Goal: Information Seeking & Learning: Find specific fact

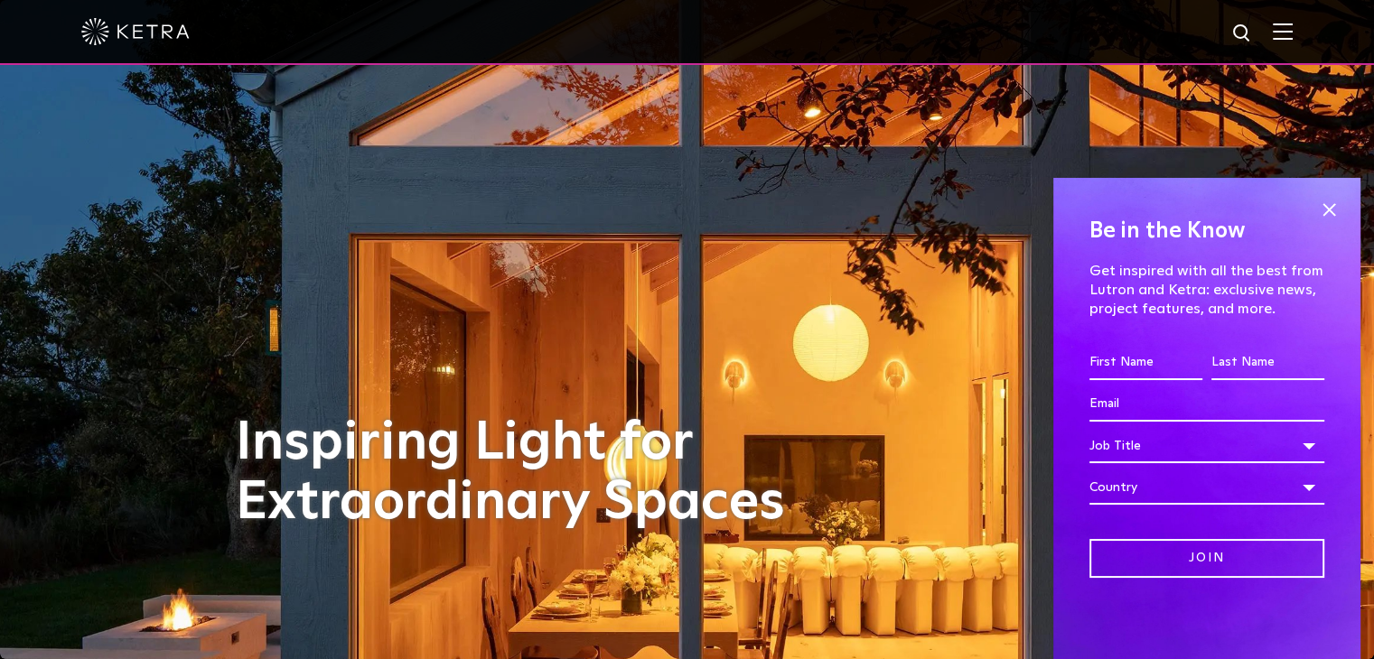
scroll to position [361, 0]
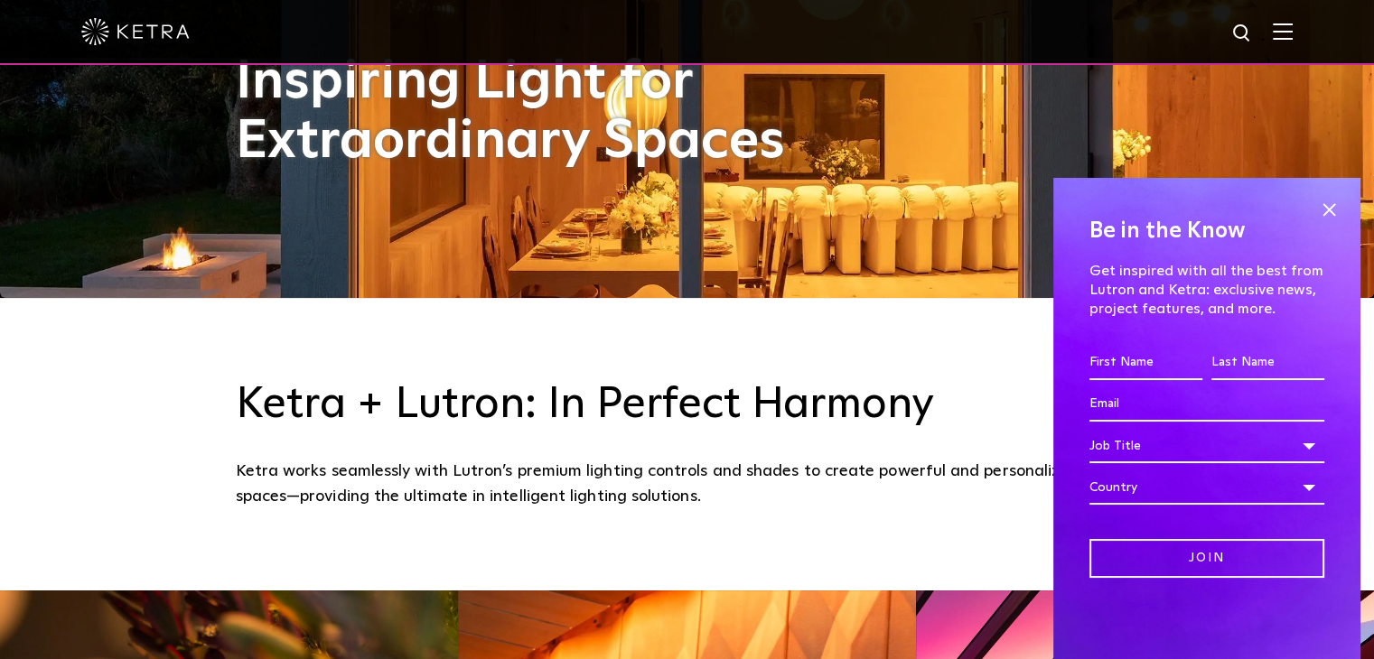
drag, startPoint x: 1145, startPoint y: 399, endPoint x: 902, endPoint y: 424, distance: 244.2
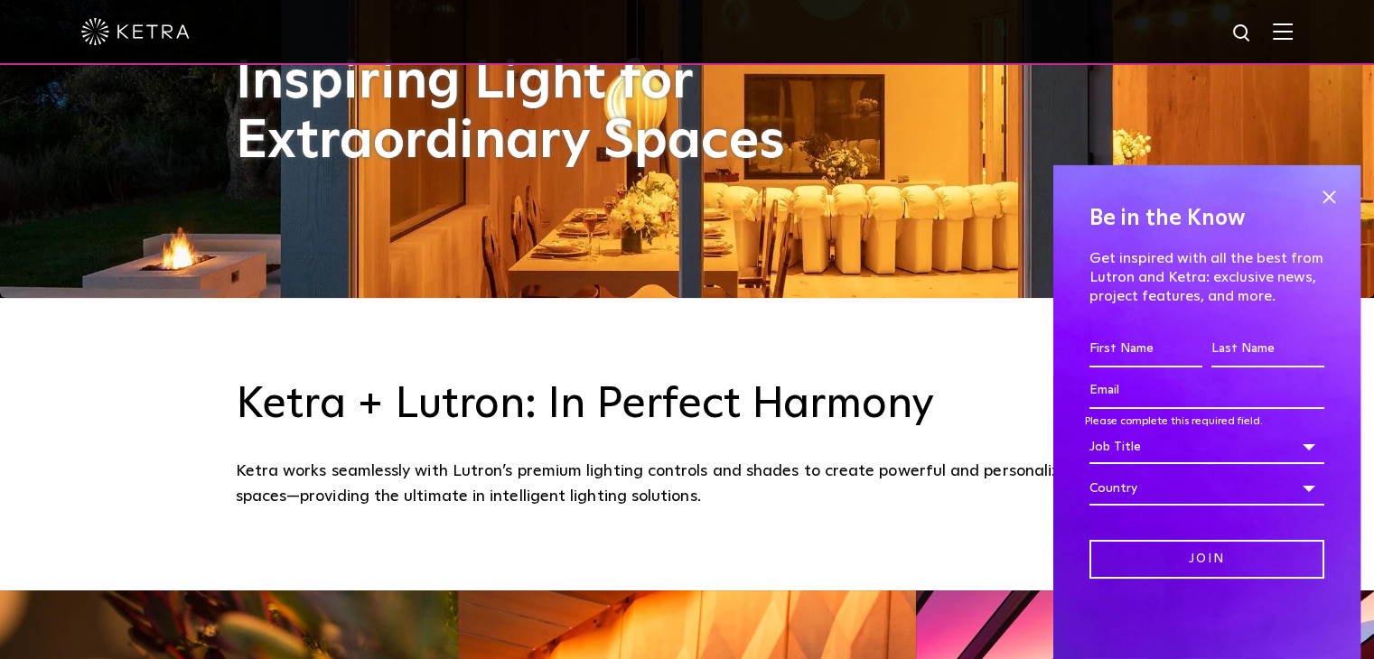
click at [902, 424] on h3 "Ketra + Lutron: In Perfect Harmony" at bounding box center [687, 405] width 903 height 52
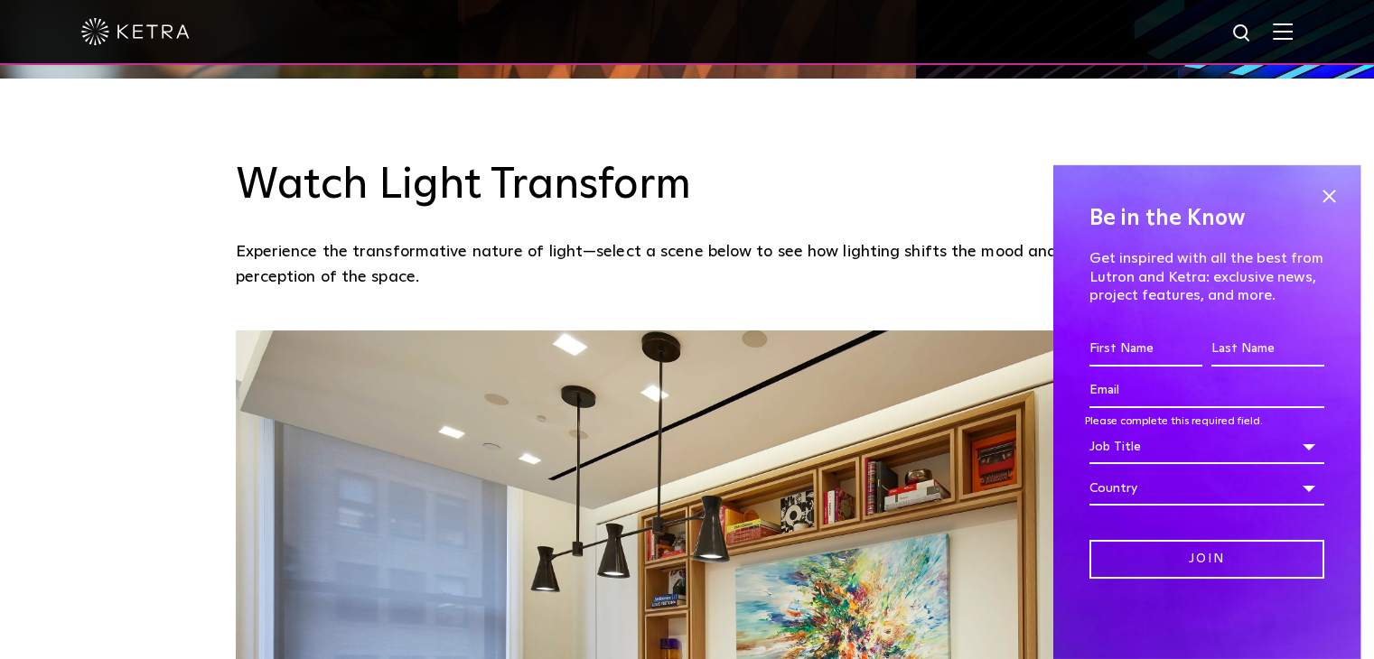
scroll to position [1445, 0]
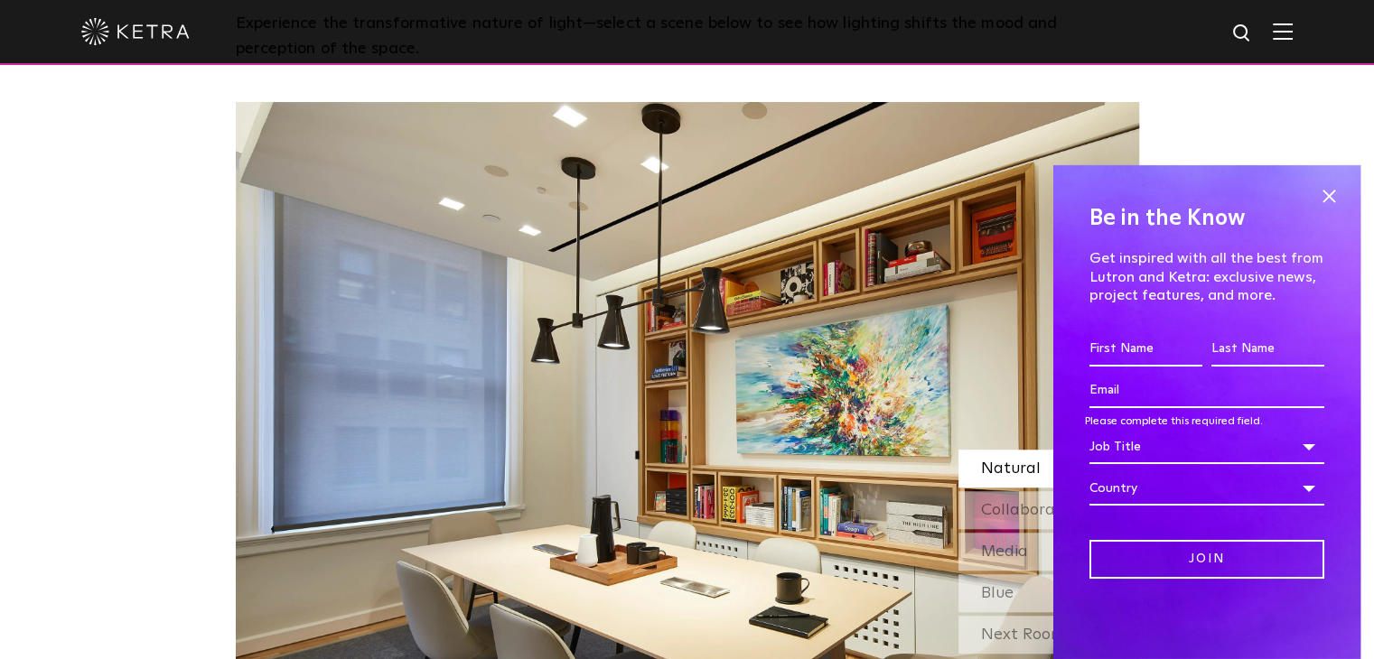
click at [1289, 37] on img at bounding box center [1283, 31] width 20 height 17
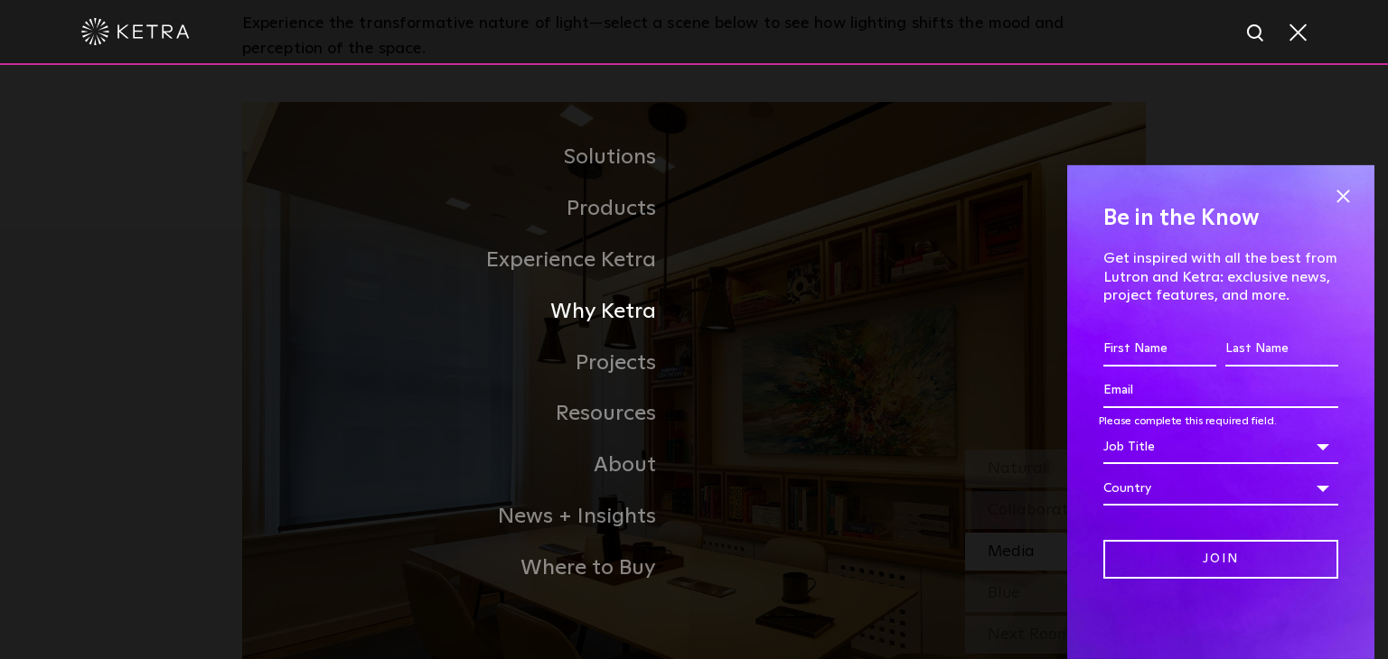
click at [629, 331] on link "Why Ketra" at bounding box center [468, 311] width 452 height 51
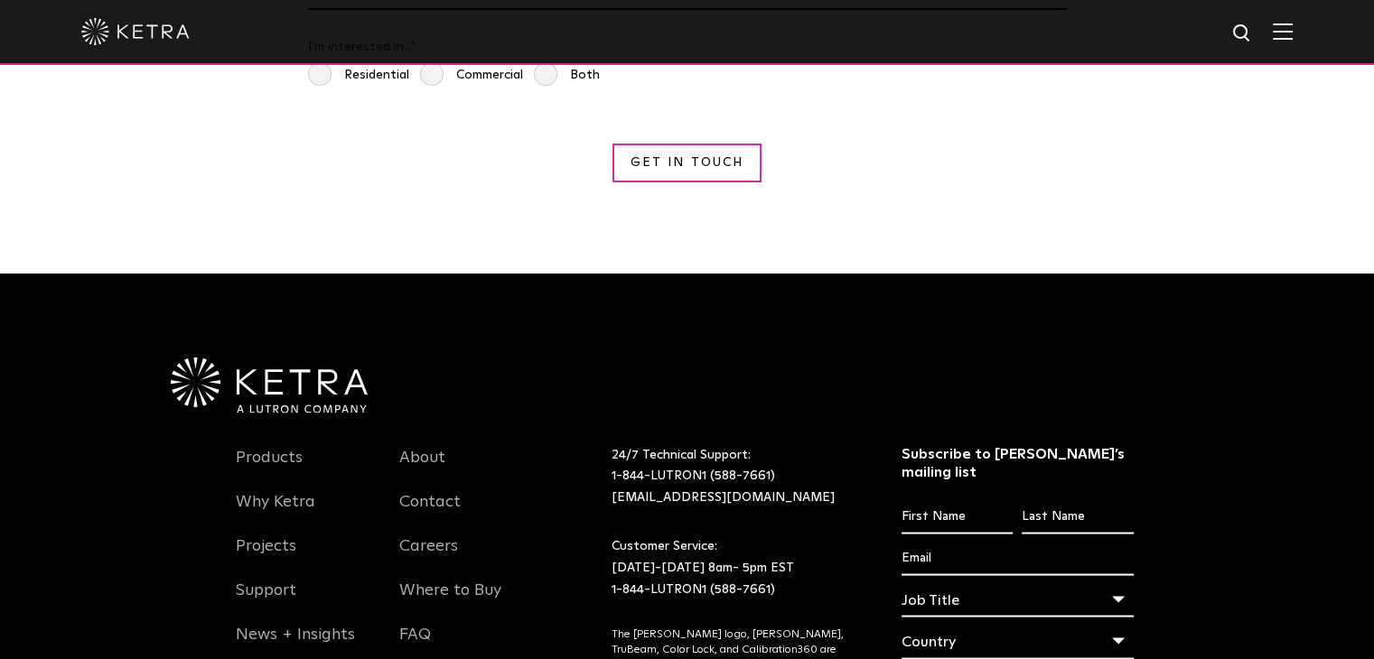
scroll to position [3342, 0]
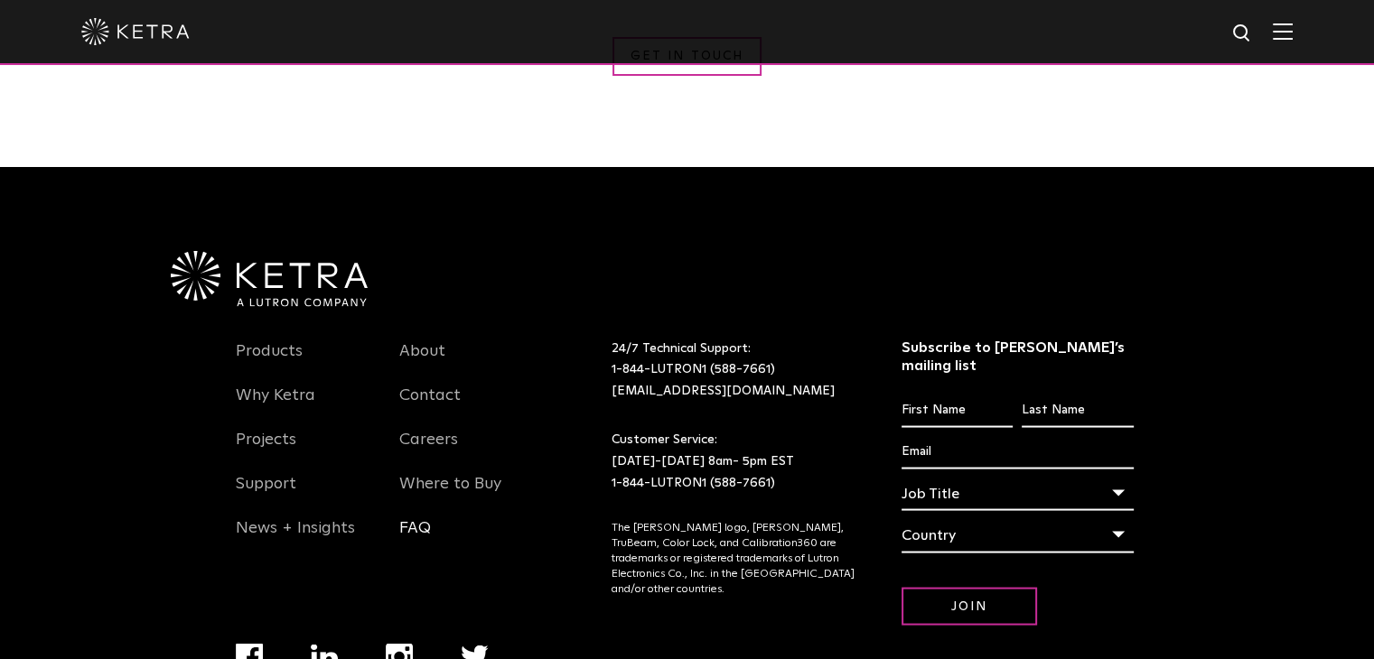
click at [420, 518] on link "FAQ" at bounding box center [415, 539] width 32 height 42
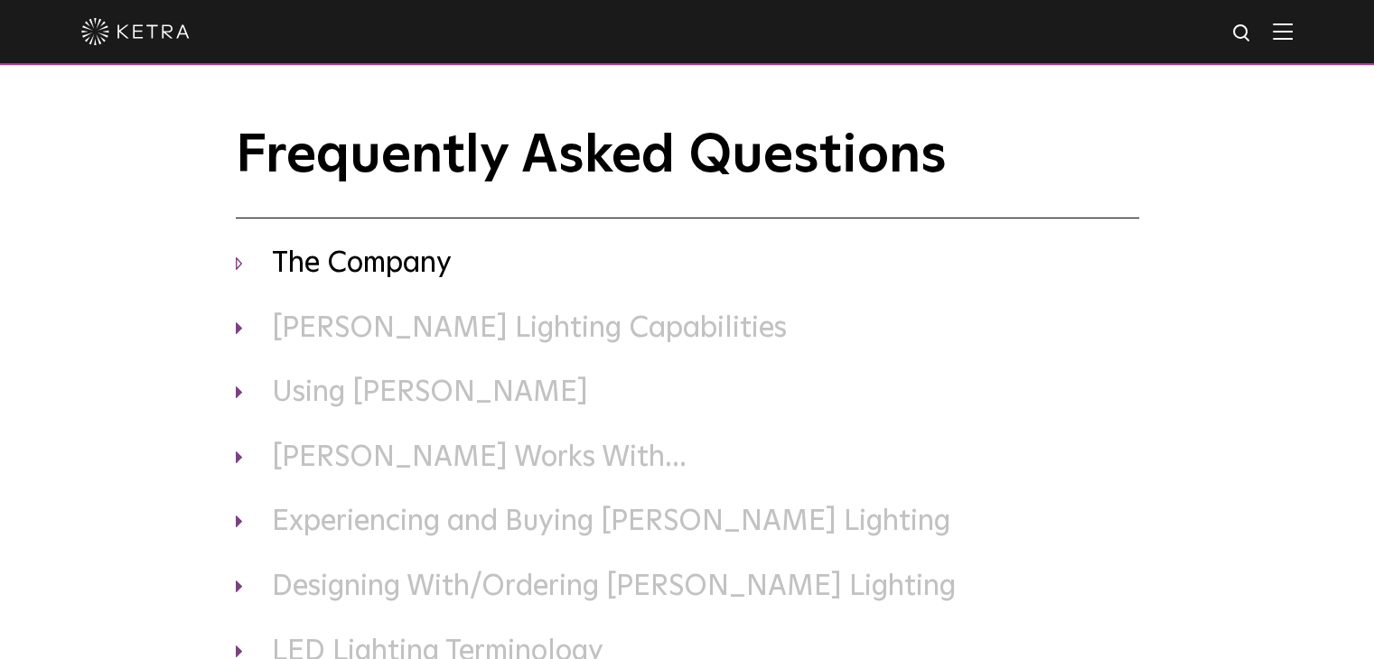
click at [280, 268] on h3 "The Company" at bounding box center [687, 265] width 903 height 38
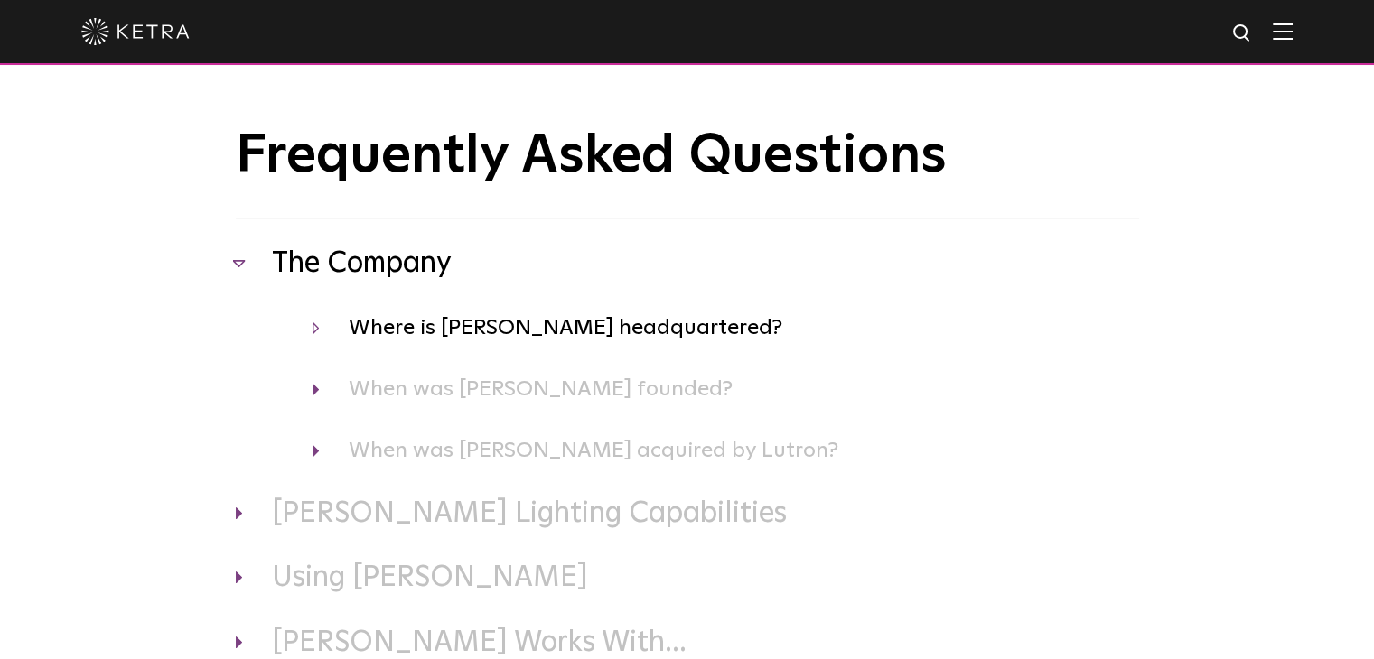
click at [415, 326] on h4 "Where is Ketra headquartered?" at bounding box center [726, 328] width 827 height 34
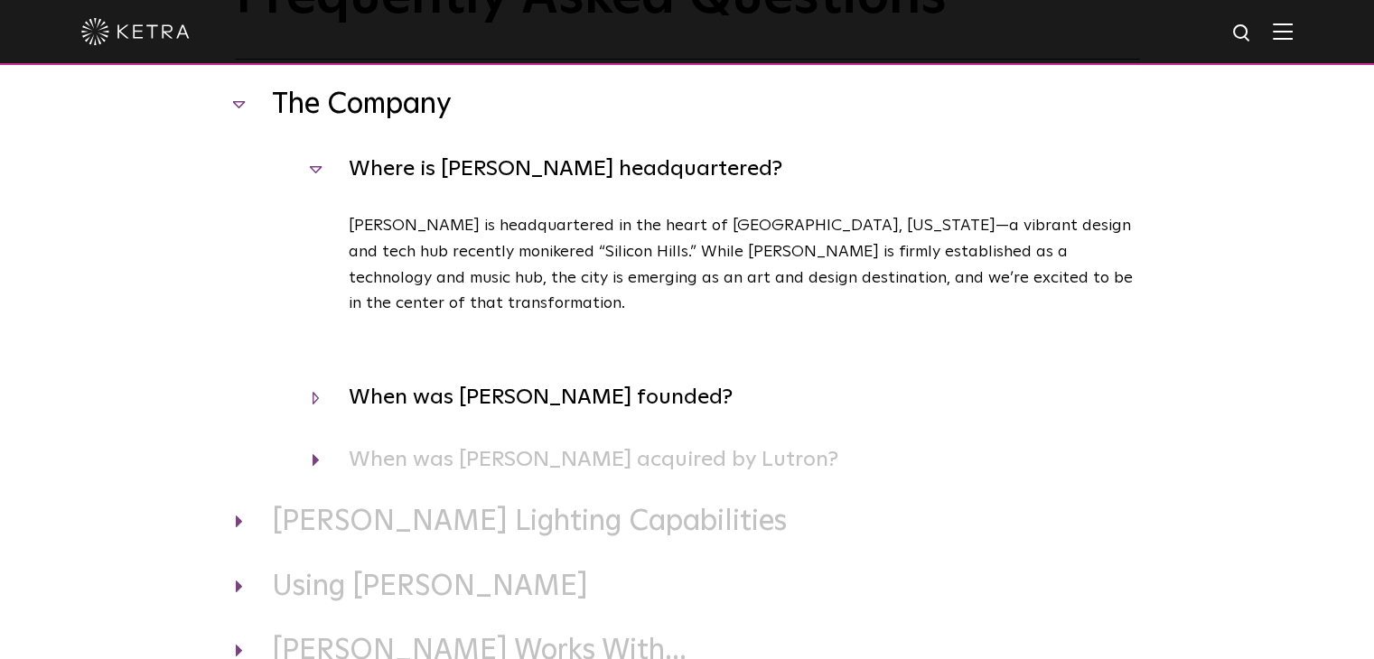
scroll to position [181, 0]
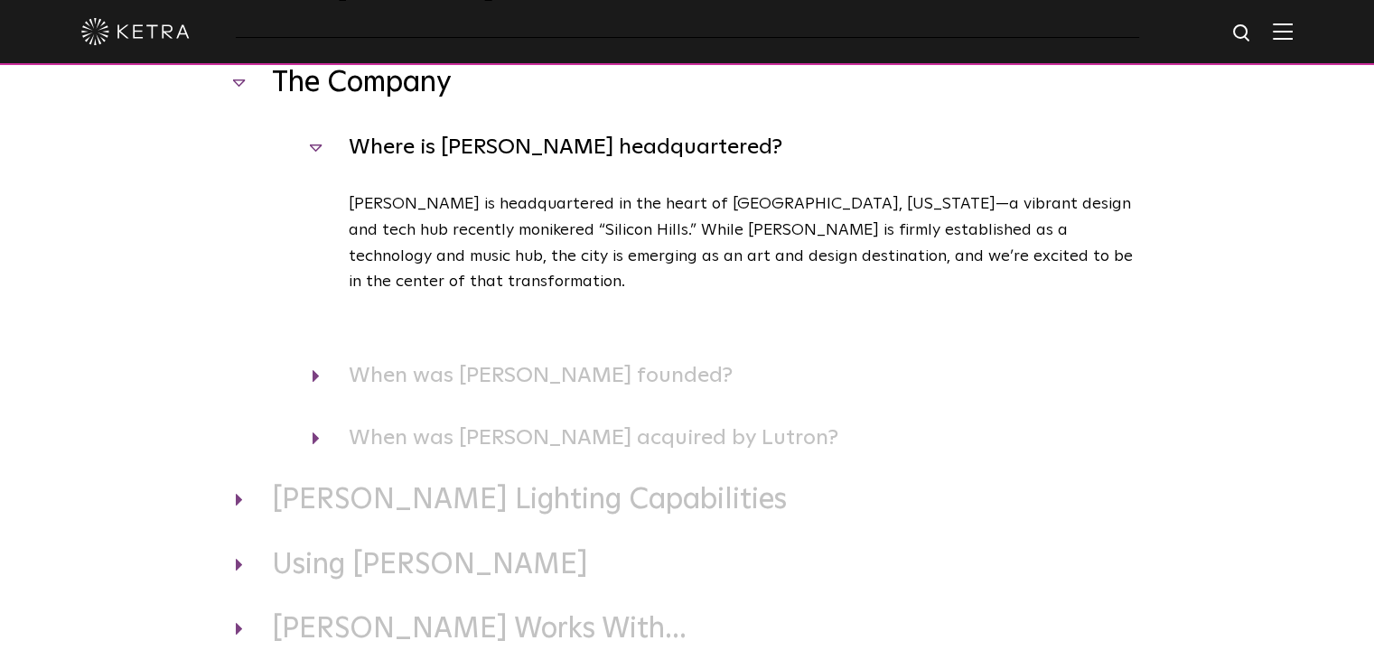
click at [376, 369] on div "The Company Where is Ketra headquartered? Ketra is headquartered in the heart o…" at bounding box center [687, 260] width 903 height 390
click at [385, 359] on h4 "When was Ketra founded?" at bounding box center [726, 376] width 827 height 34
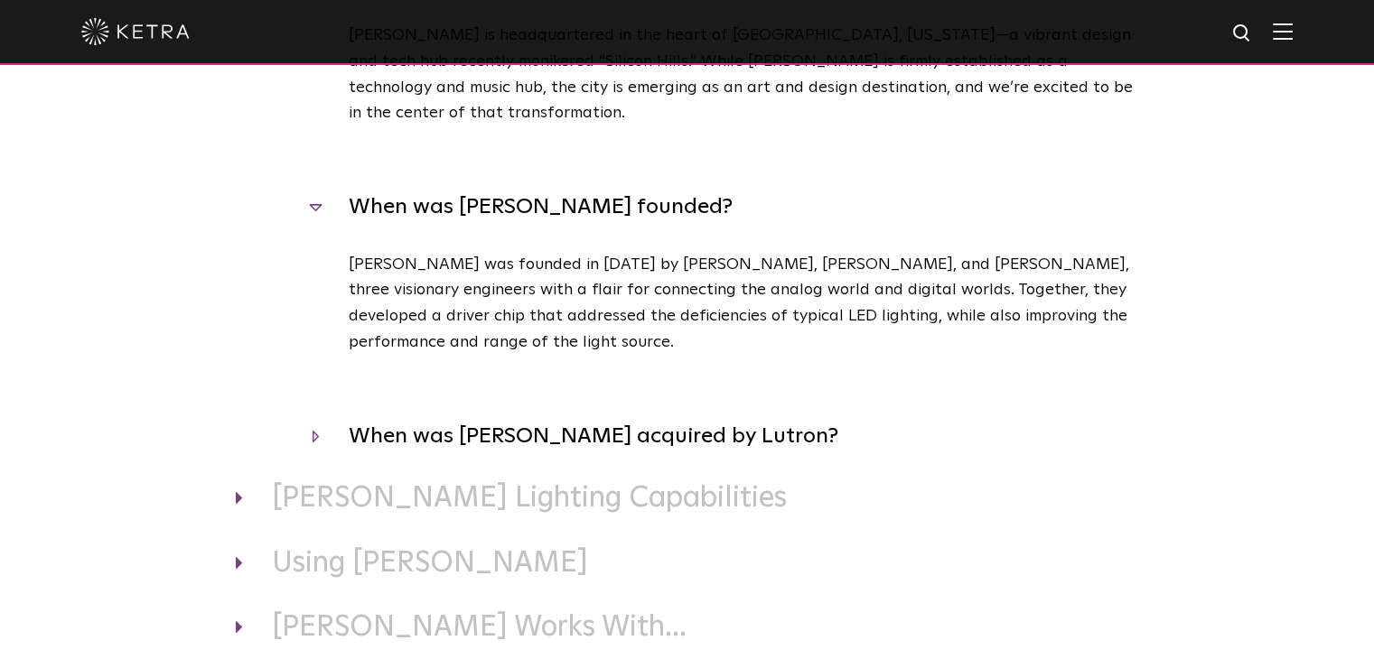
scroll to position [361, 0]
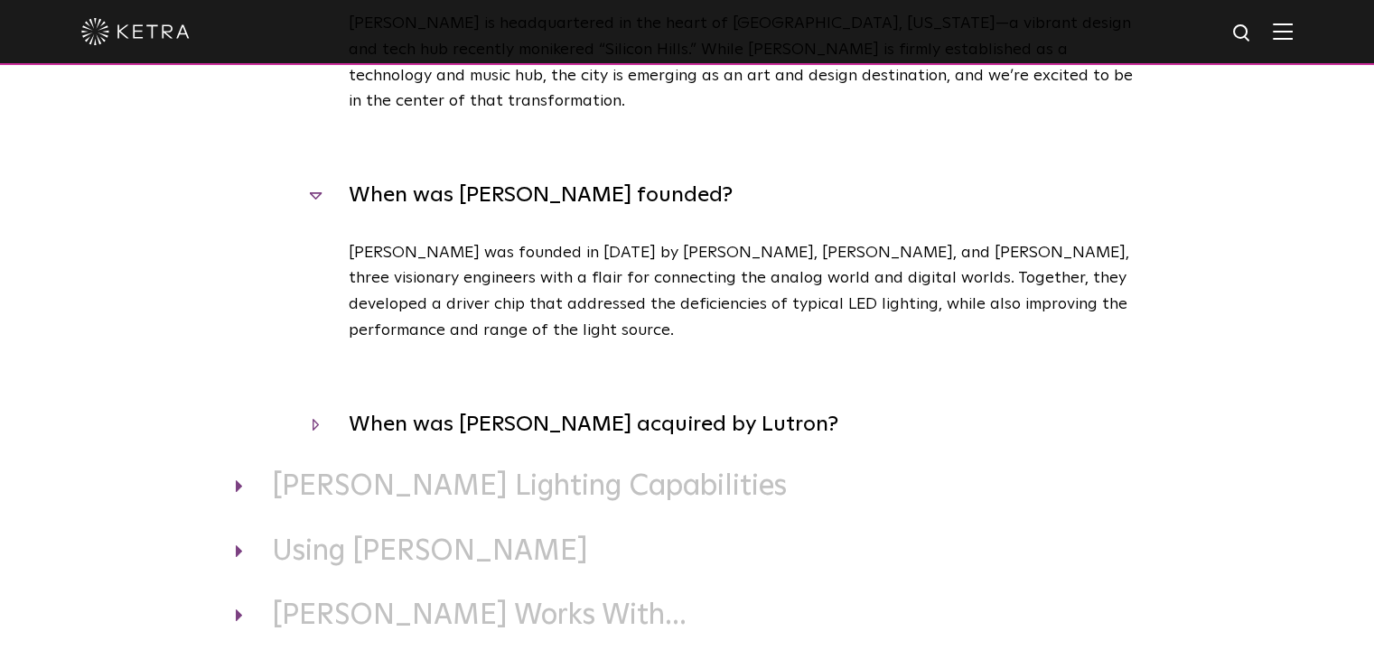
click at [683, 407] on h4 "When was Ketra acquired by Lutron?" at bounding box center [726, 424] width 827 height 34
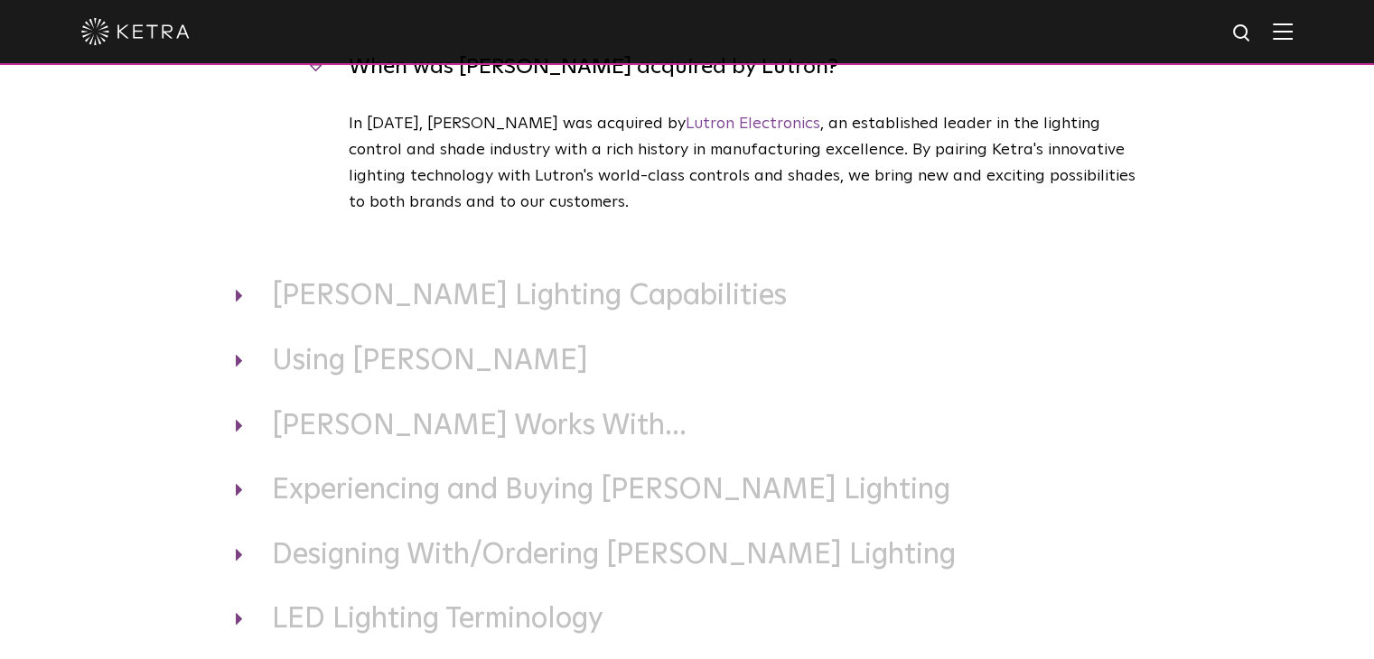
scroll to position [813, 0]
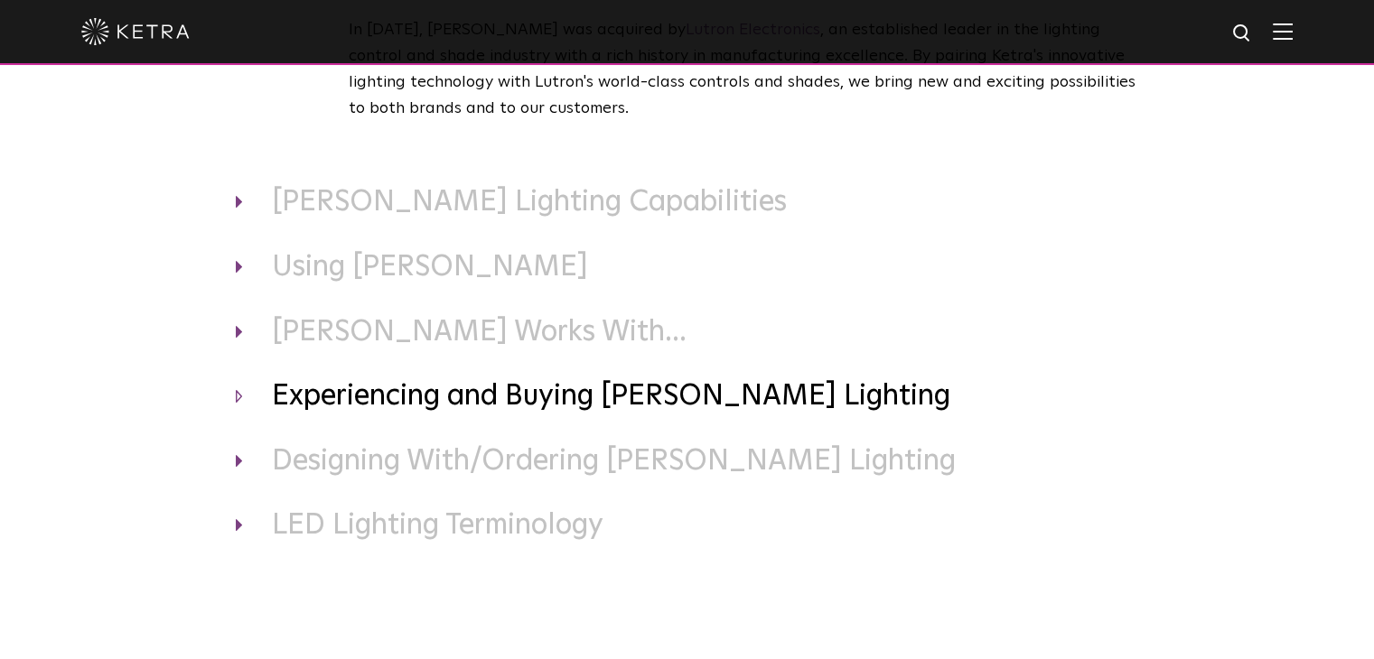
click at [549, 379] on h3 "Experiencing and Buying Ketra Lighting" at bounding box center [687, 397] width 903 height 38
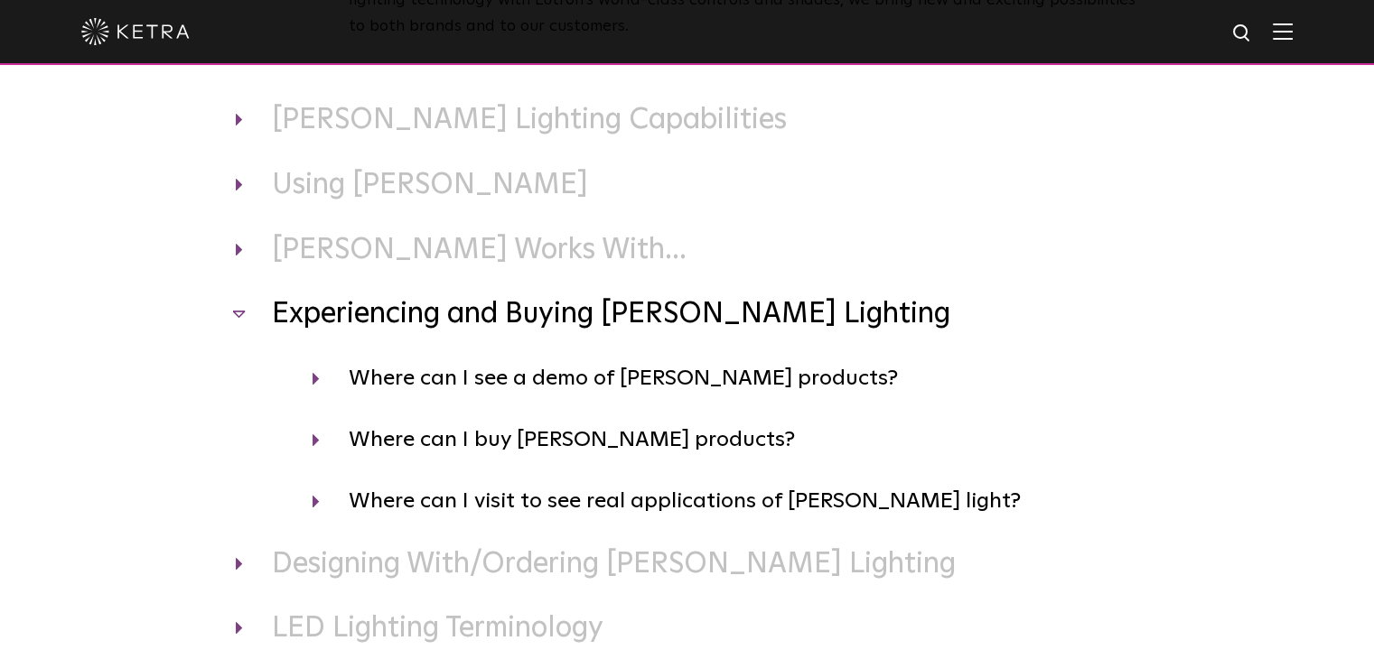
scroll to position [994, 0]
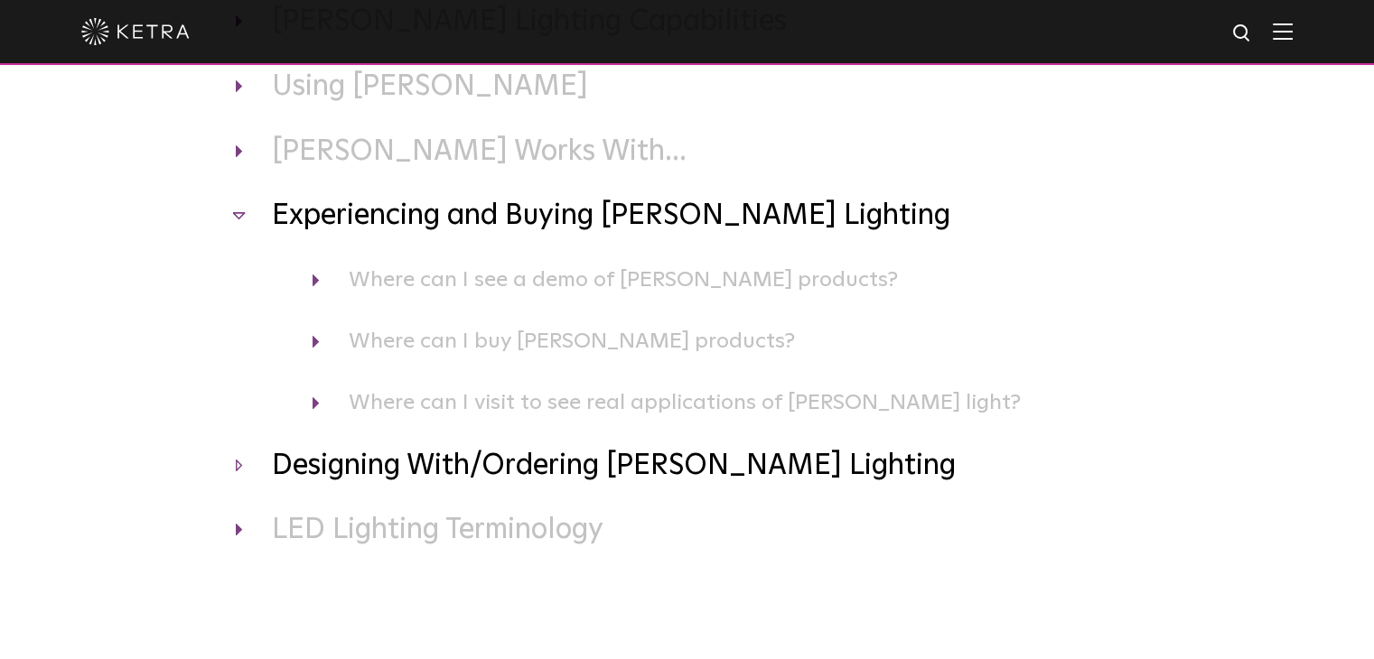
click at [611, 448] on h3 "Designing With/Ordering Ketra Lighting" at bounding box center [687, 467] width 903 height 38
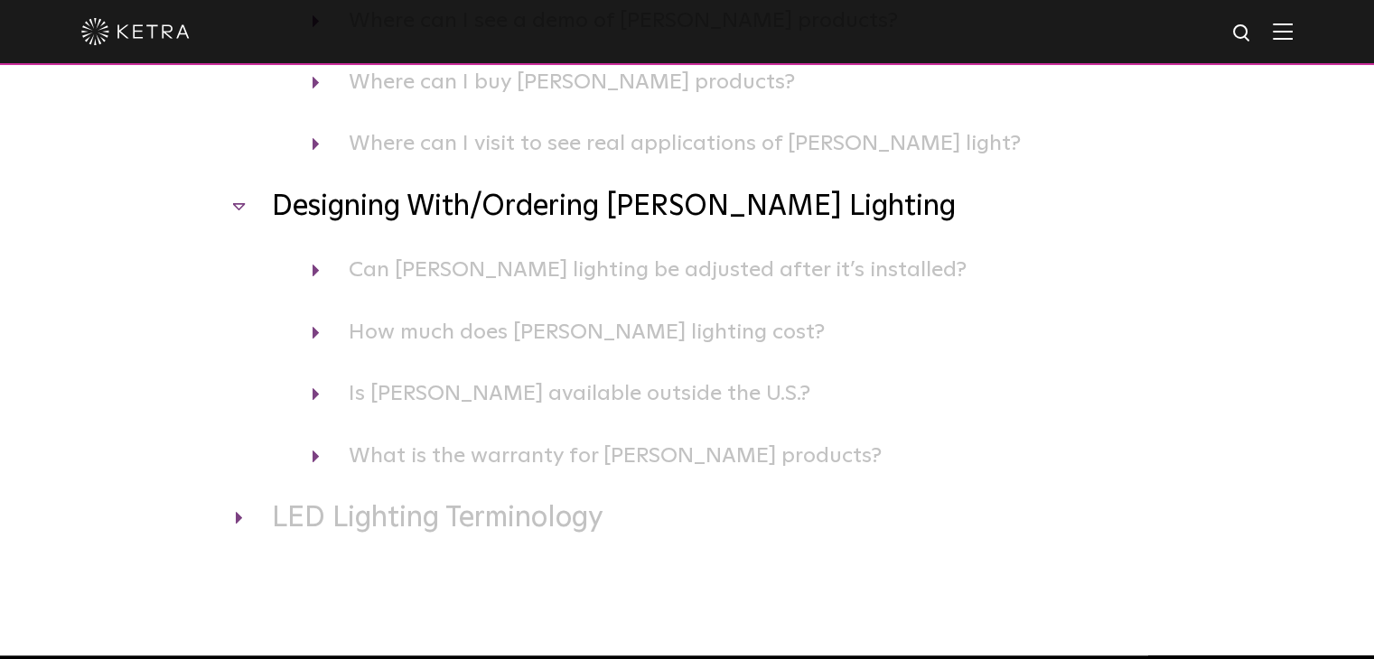
scroll to position [1265, 0]
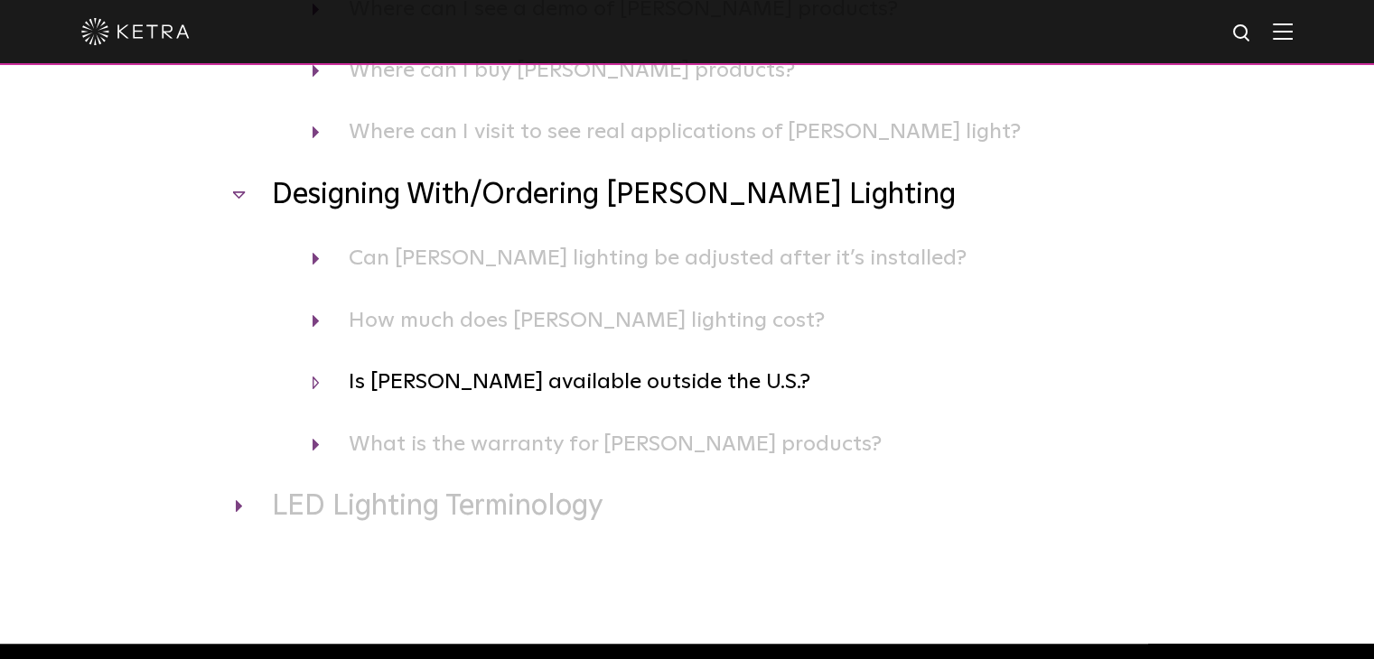
click at [649, 365] on h4 "Is Ketra available outside the U.S.?" at bounding box center [726, 382] width 827 height 34
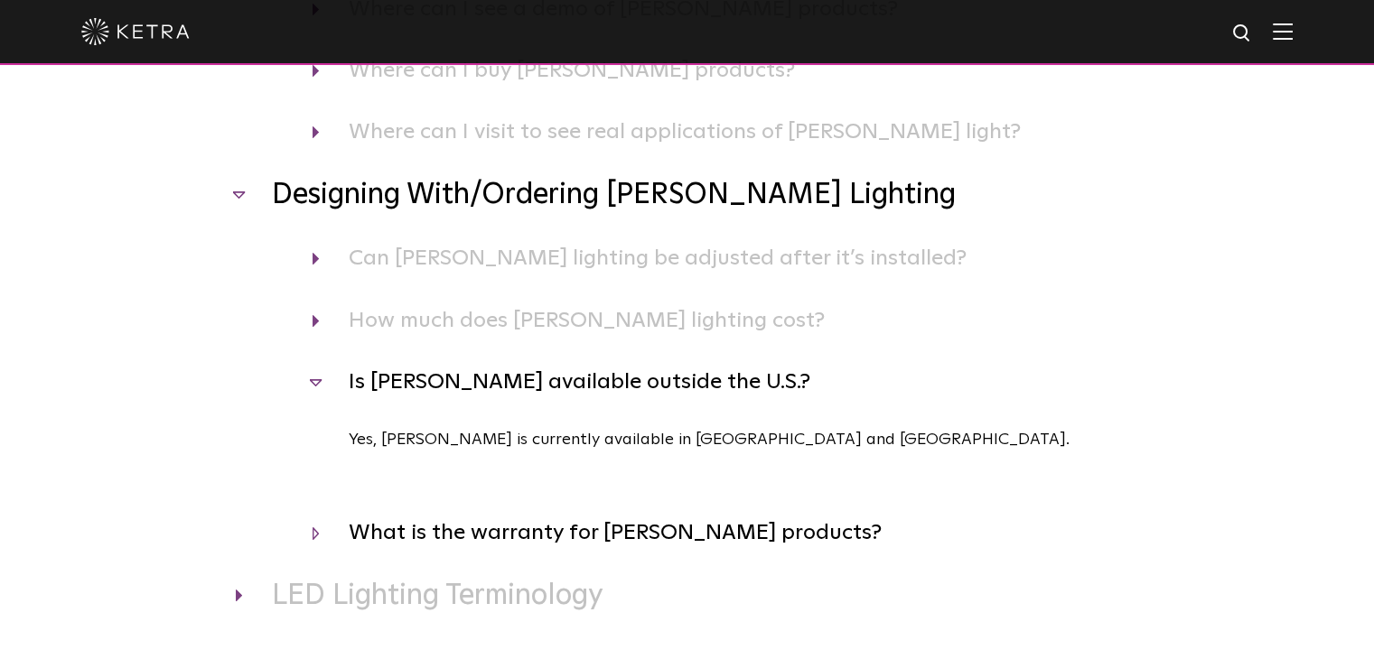
click at [705, 516] on h4 "What is the warranty for Ketra products?" at bounding box center [726, 533] width 827 height 34
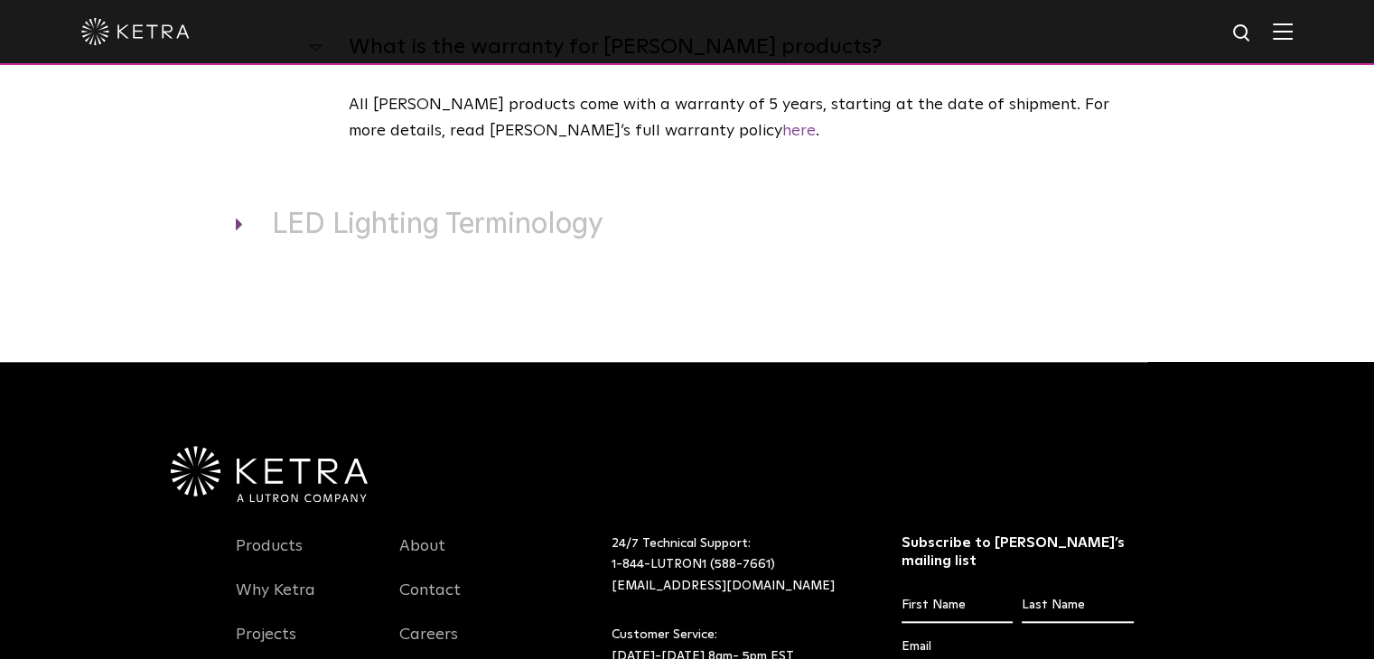
scroll to position [1987, 0]
